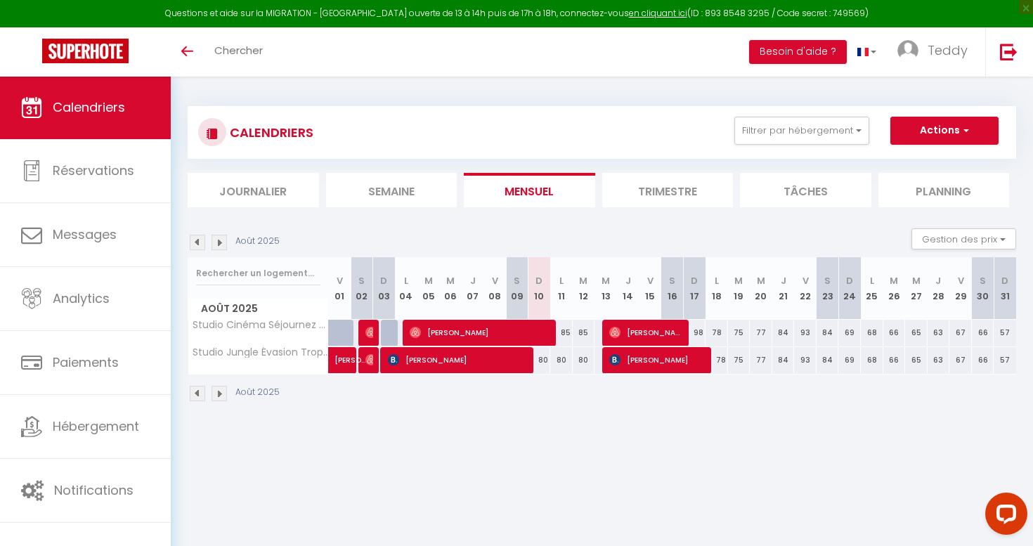
drag, startPoint x: 560, startPoint y: 330, endPoint x: 587, endPoint y: 354, distance: 35.8
click at [587, 354] on tbody "Studio Cinéma Séjournez dans un Décor de Film 50 50 [PERSON_NAME] 50 60 [PERSON…" at bounding box center [602, 346] width 829 height 55
click at [587, 354] on div "80" at bounding box center [584, 360] width 22 height 26
type input "80"
type input "[DATE]"
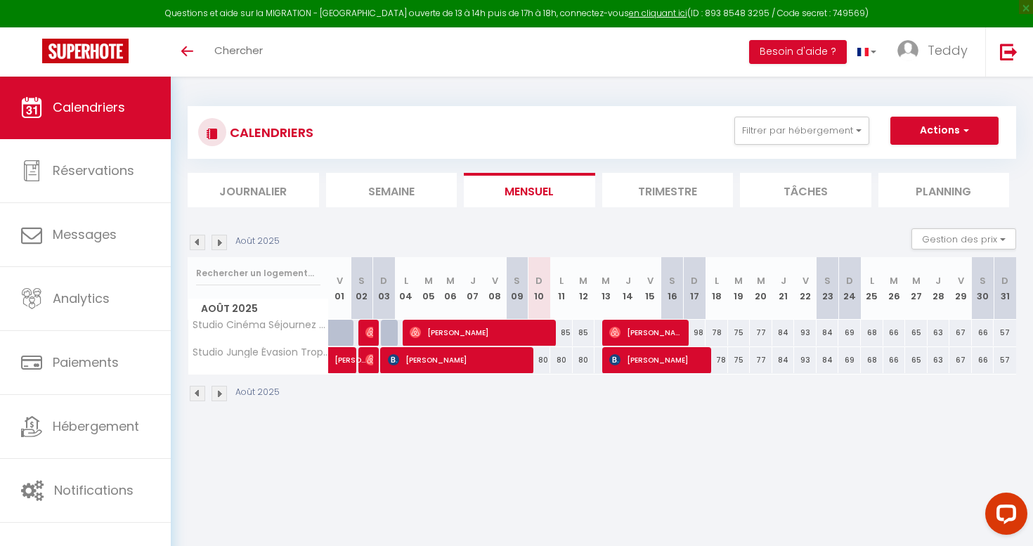
type input "Mer 13 Août 2025"
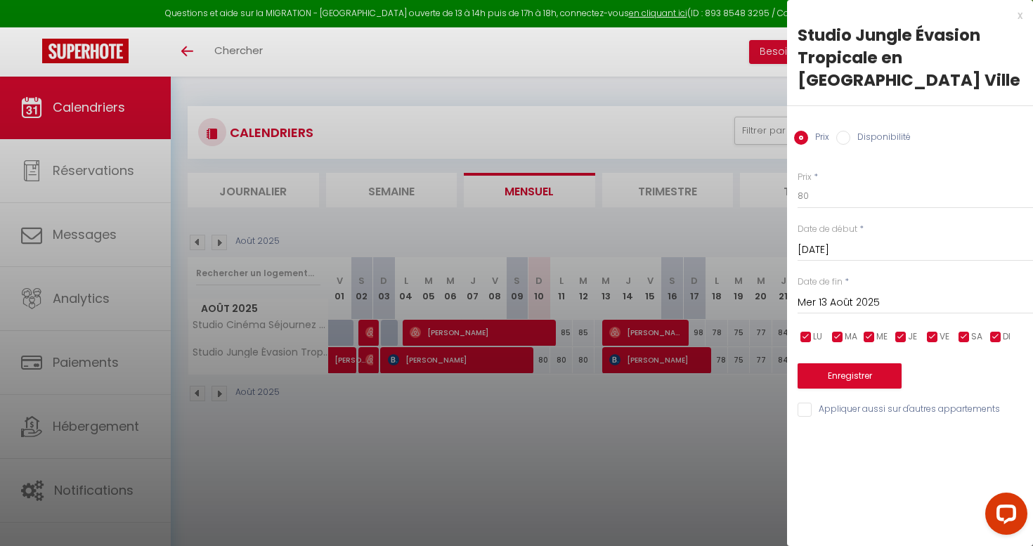
click at [1020, 12] on div "x" at bounding box center [904, 15] width 235 height 17
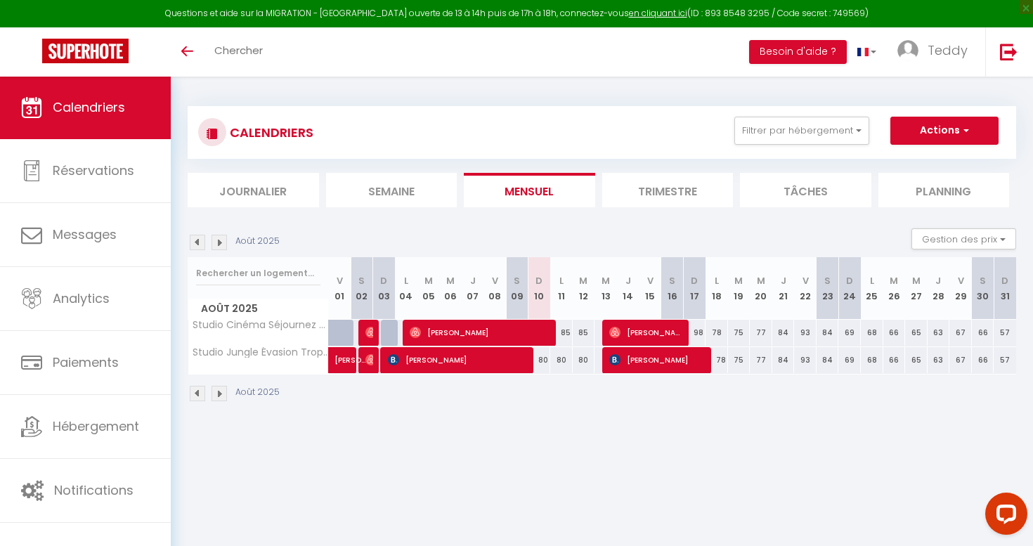
click at [195, 240] on img at bounding box center [197, 242] width 15 height 15
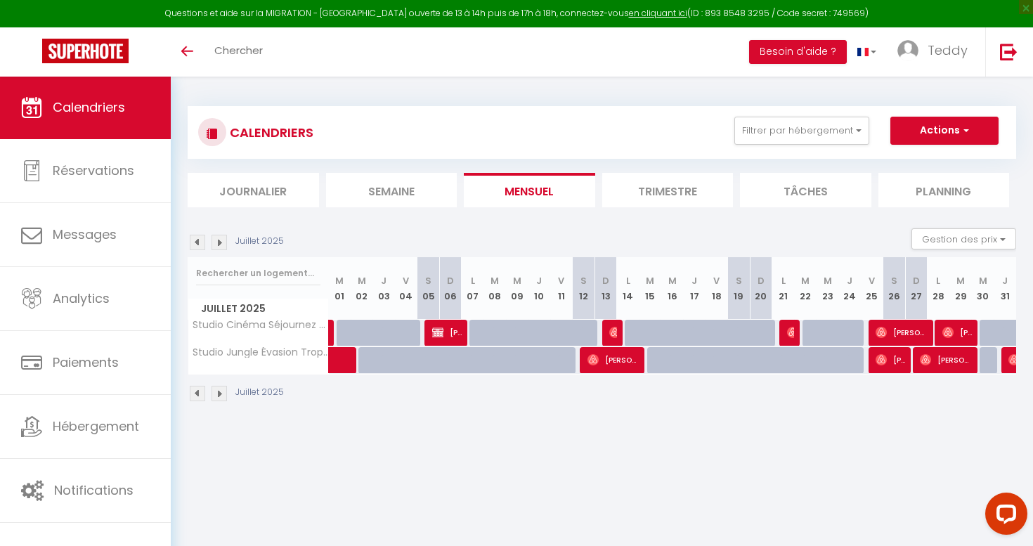
click at [223, 238] on img at bounding box center [219, 242] width 15 height 15
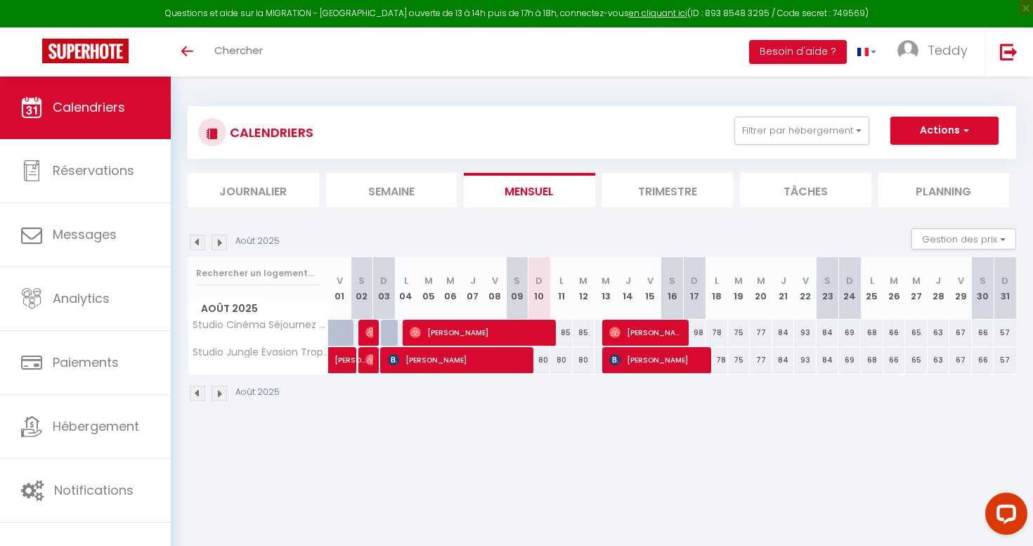
drag, startPoint x: 563, startPoint y: 330, endPoint x: 585, endPoint y: 364, distance: 40.5
click at [585, 364] on tbody "Studio Cinéma Séjournez dans un Décor de Film 50 50 [PERSON_NAME] 50 60 [PERSON…" at bounding box center [602, 346] width 829 height 55
click at [585, 364] on div "80" at bounding box center [584, 360] width 22 height 26
type input "80"
type input "[DATE]"
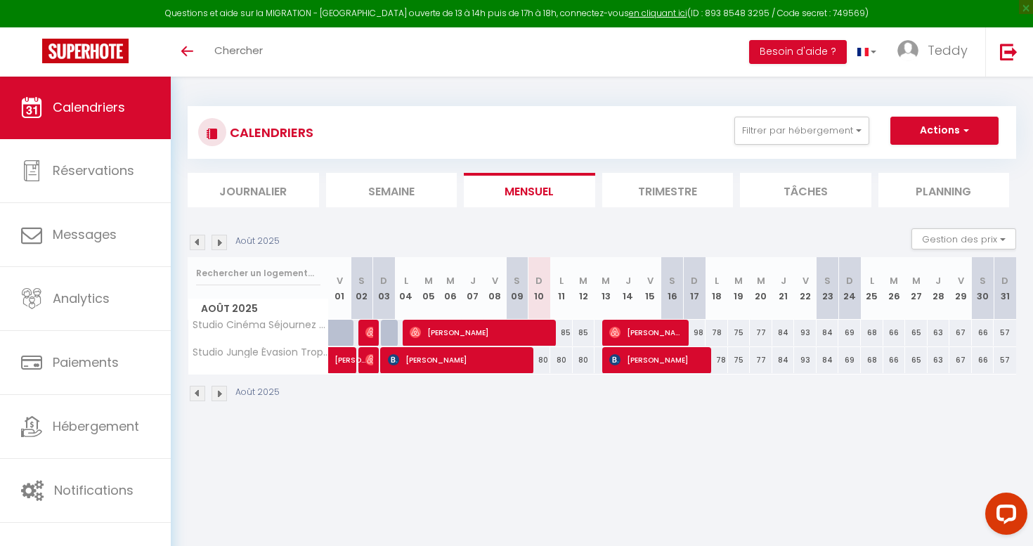
type input "Mer 13 Août 2025"
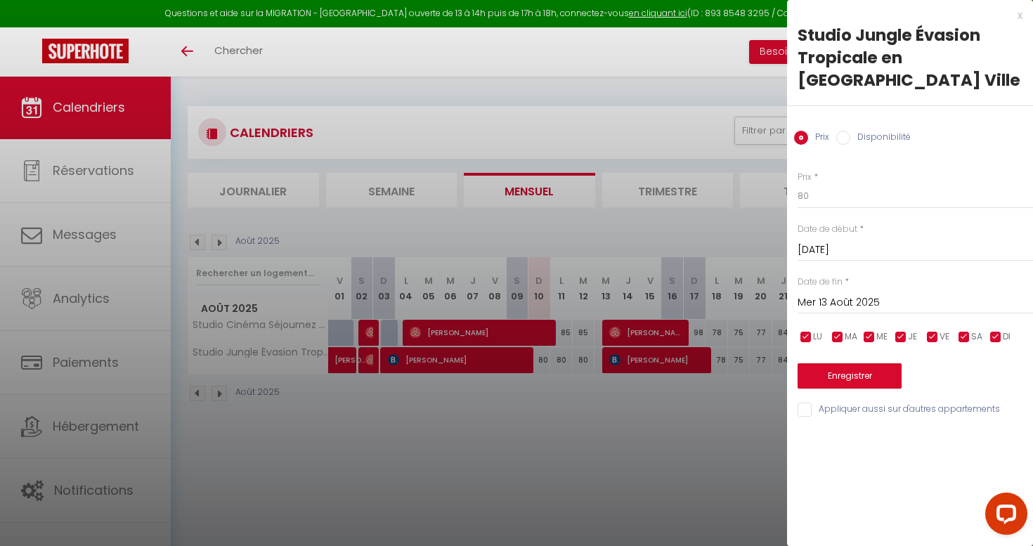
click at [1017, 17] on div "x" at bounding box center [904, 15] width 235 height 17
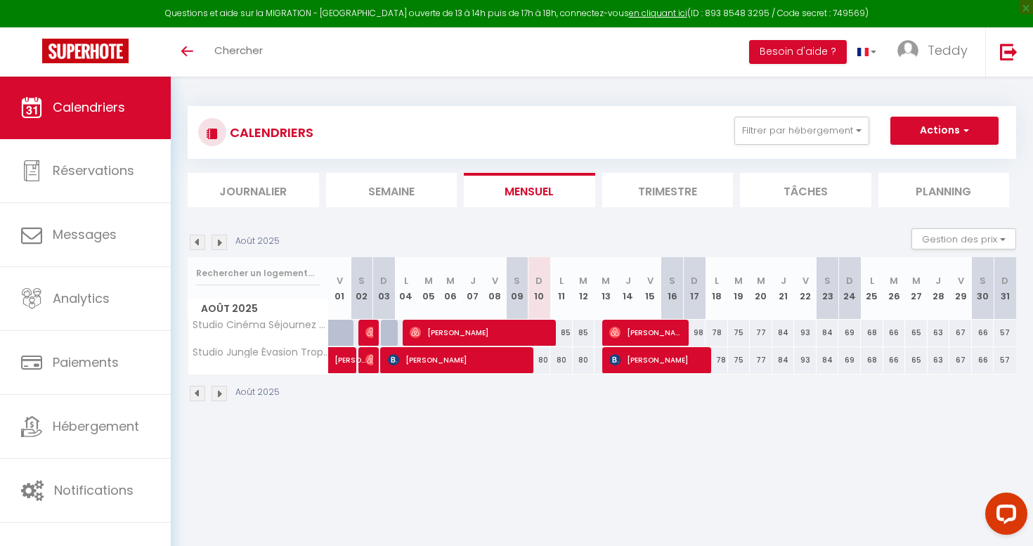
click at [219, 241] on img at bounding box center [219, 242] width 15 height 15
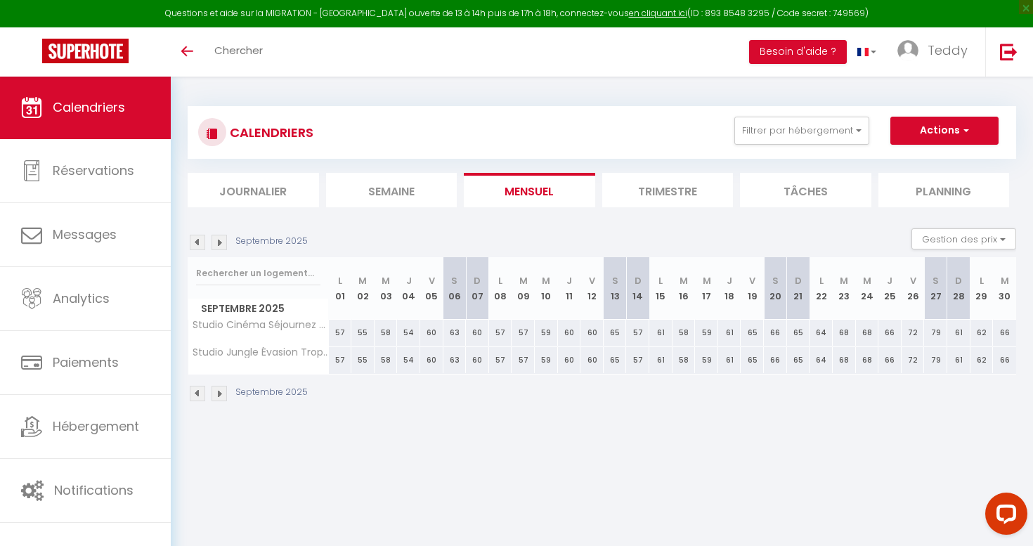
click at [219, 240] on img at bounding box center [219, 242] width 15 height 15
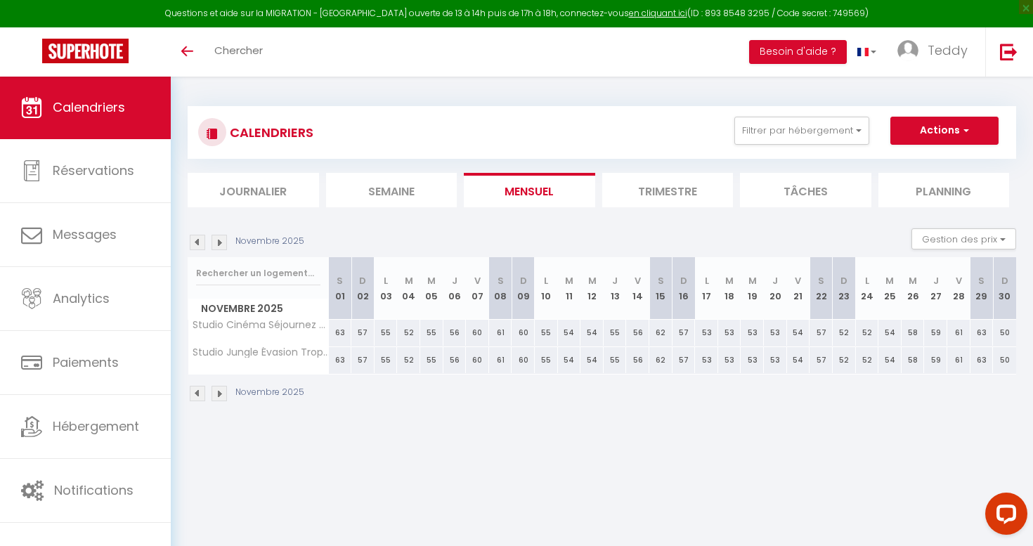
click at [219, 240] on img at bounding box center [219, 242] width 15 height 15
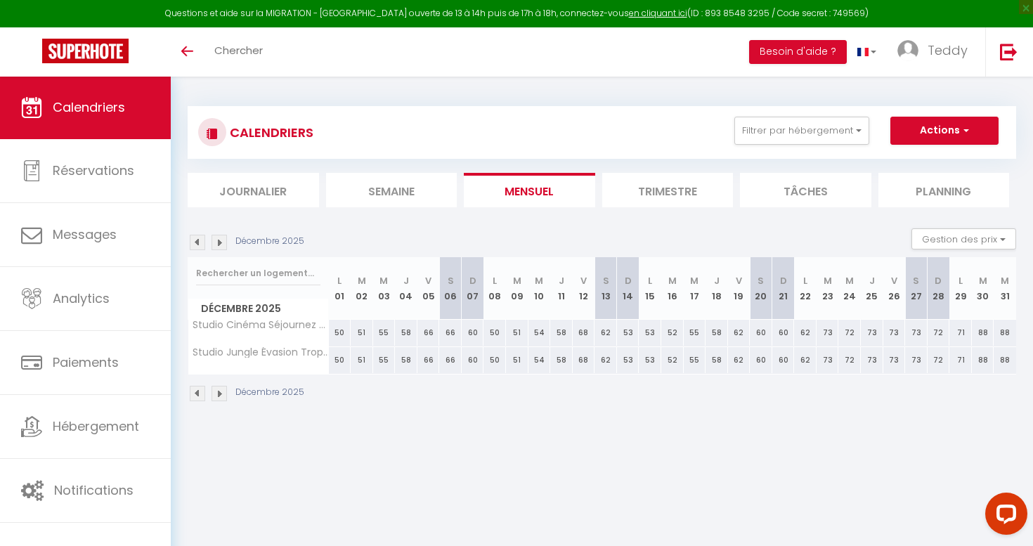
click at [219, 240] on img at bounding box center [219, 242] width 15 height 15
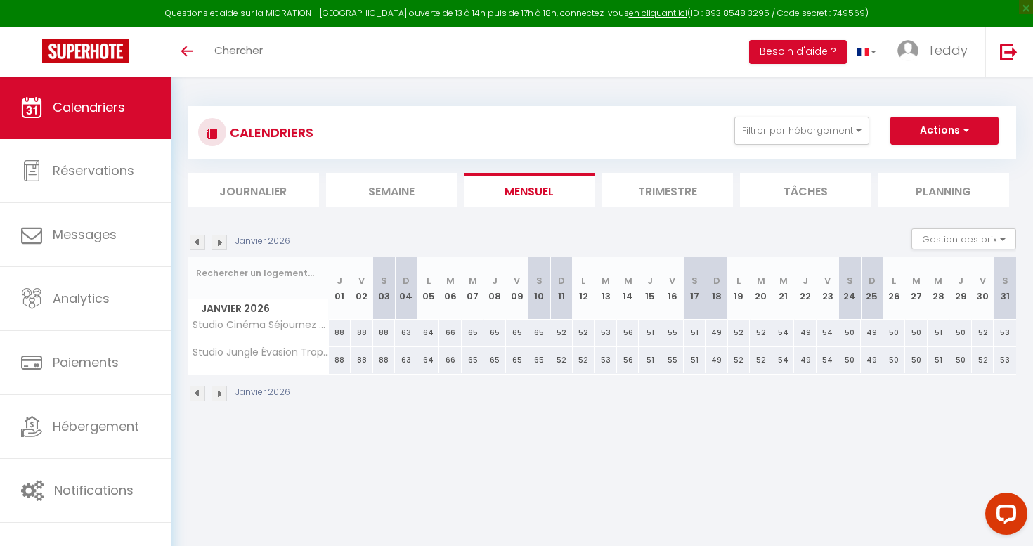
click at [201, 240] on img at bounding box center [197, 242] width 15 height 15
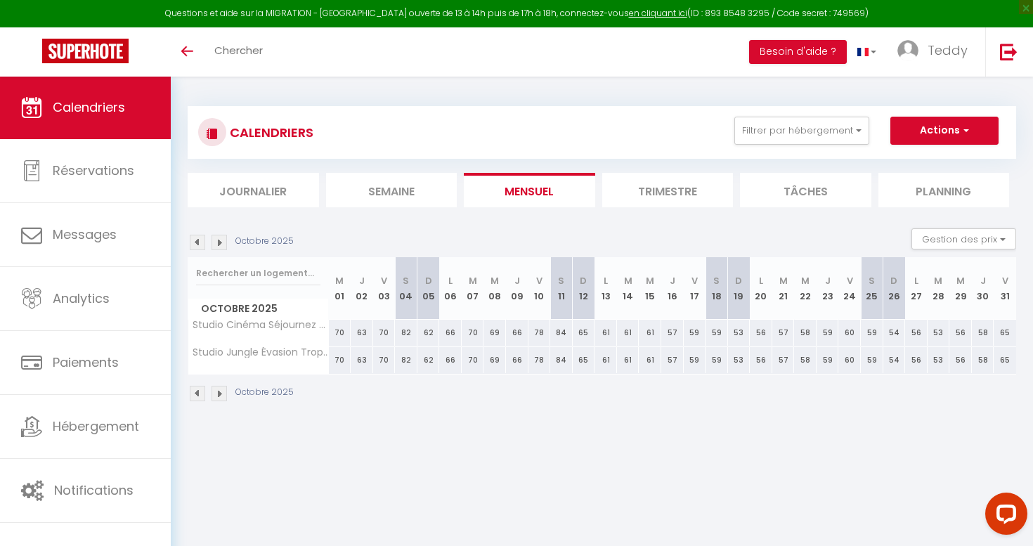
click at [201, 240] on img at bounding box center [197, 242] width 15 height 15
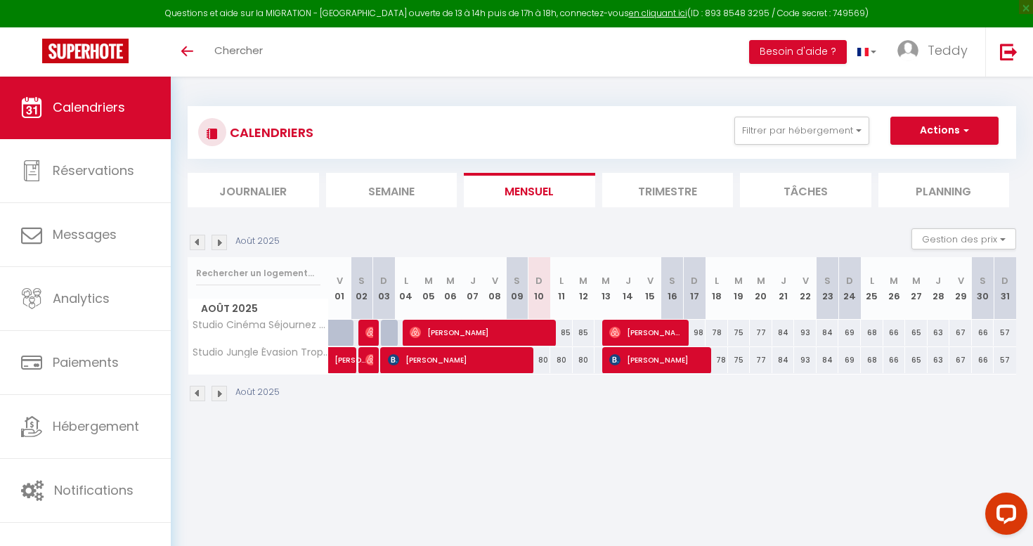
click at [201, 240] on img at bounding box center [197, 242] width 15 height 15
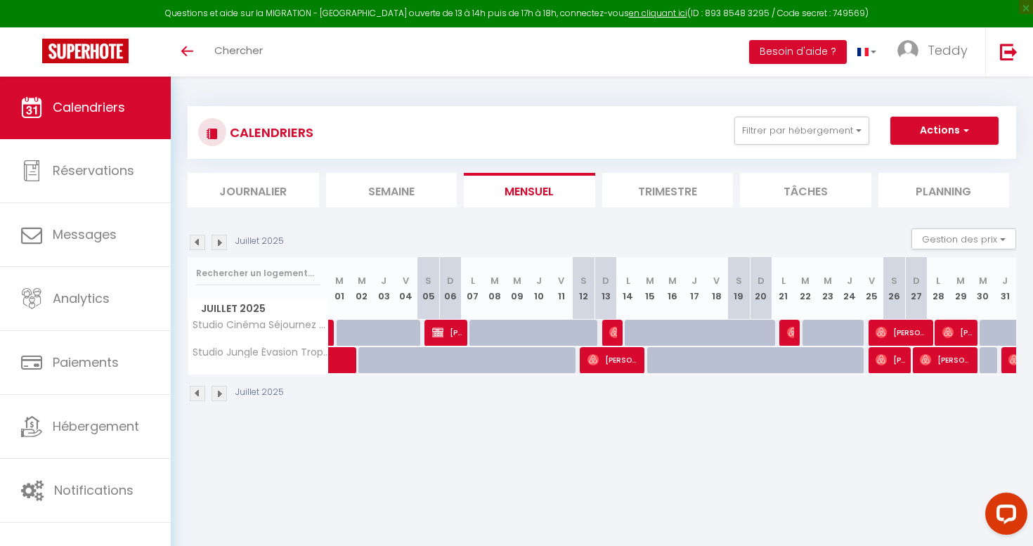
click at [221, 242] on img at bounding box center [219, 242] width 15 height 15
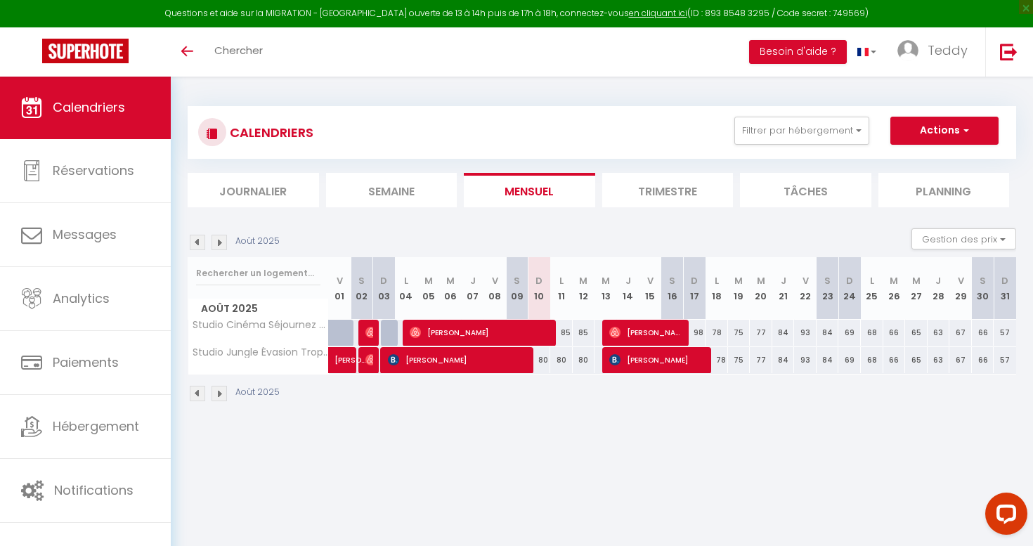
click at [618, 358] on img at bounding box center [614, 359] width 11 height 11
select select "OK"
select select "KO"
select select "0"
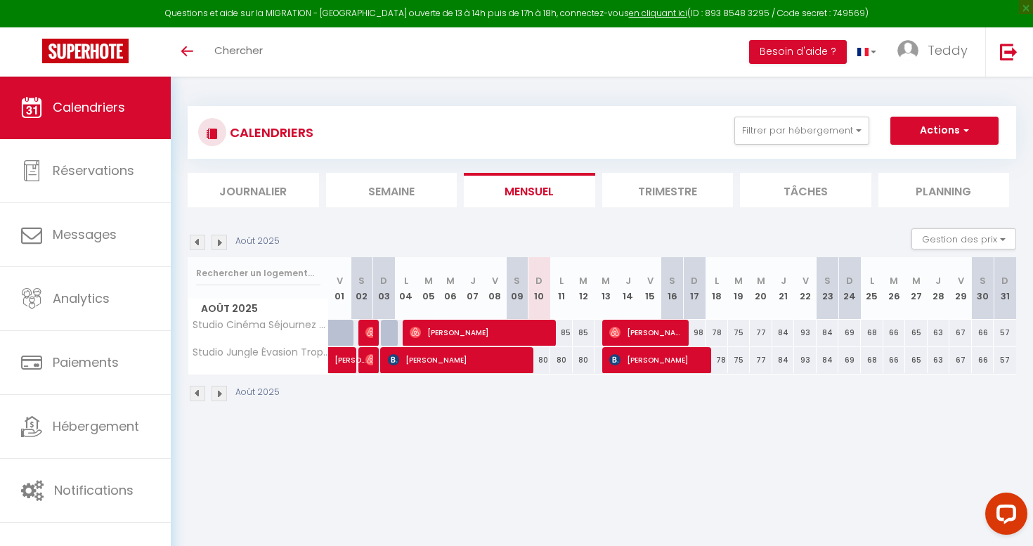
select select "1"
select select
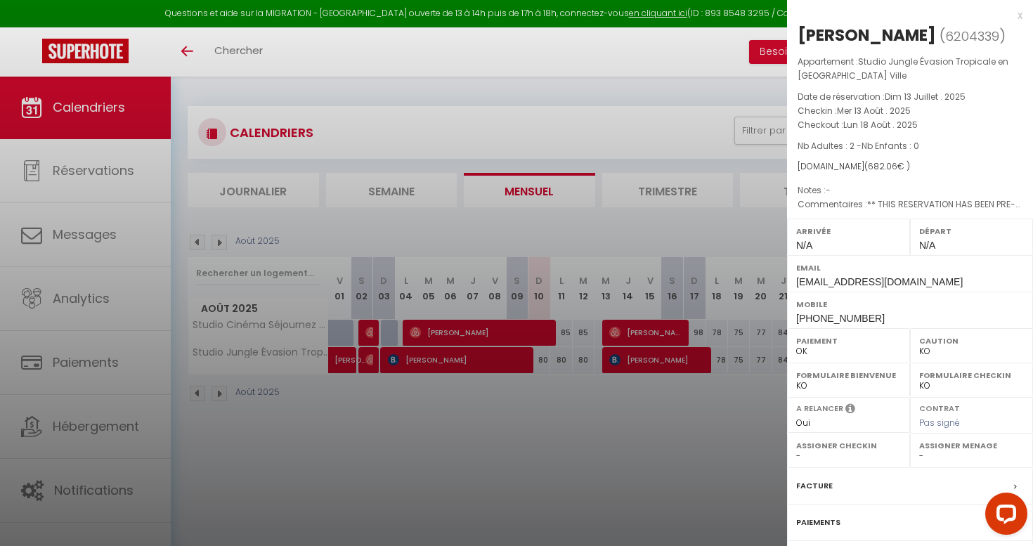
drag, startPoint x: 860, startPoint y: 163, endPoint x: 916, endPoint y: 163, distance: 56.2
click at [916, 163] on div "[DOMAIN_NAME] ( 682.06 € )" at bounding box center [910, 166] width 225 height 13
click at [1023, 15] on div "x [PERSON_NAME] ( 6204339 ) Appartement : Studio Jungle Évasion Tropicale en Pl…" at bounding box center [910, 334] width 246 height 669
click at [614, 335] on div at bounding box center [516, 273] width 1033 height 546
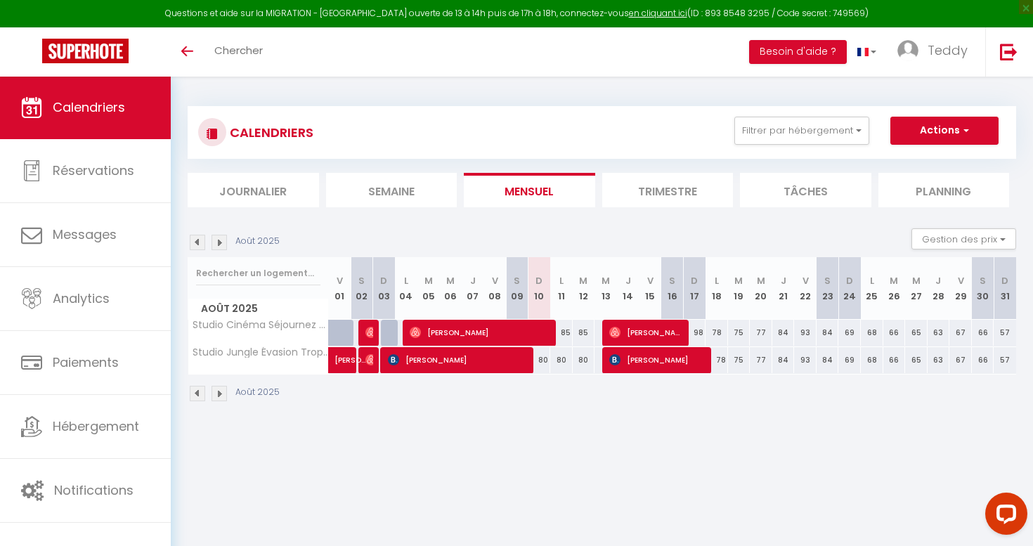
click at [614, 331] on img at bounding box center [614, 332] width 11 height 11
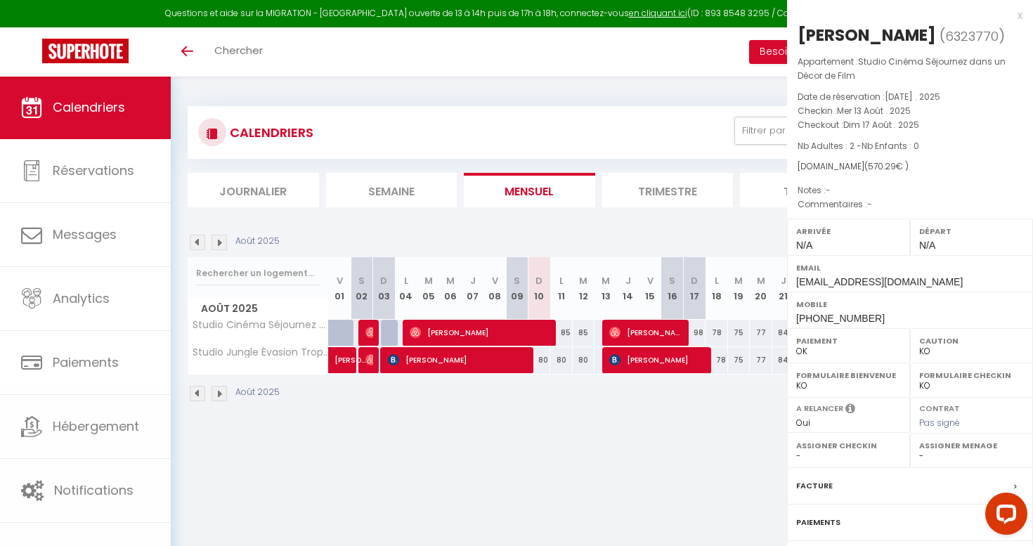
select select "OK"
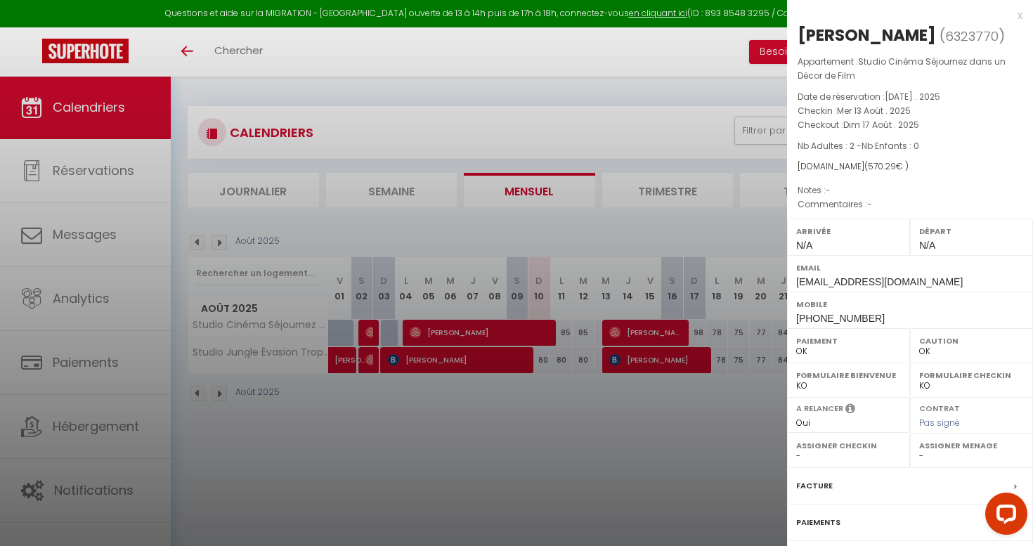
drag, startPoint x: 854, startPoint y: 164, endPoint x: 926, endPoint y: 164, distance: 72.4
click at [926, 164] on div "[DOMAIN_NAME] ( 570.29 € )" at bounding box center [910, 166] width 225 height 13
click at [1022, 14] on div "x" at bounding box center [904, 15] width 235 height 17
